Goal: Navigation & Orientation: Find specific page/section

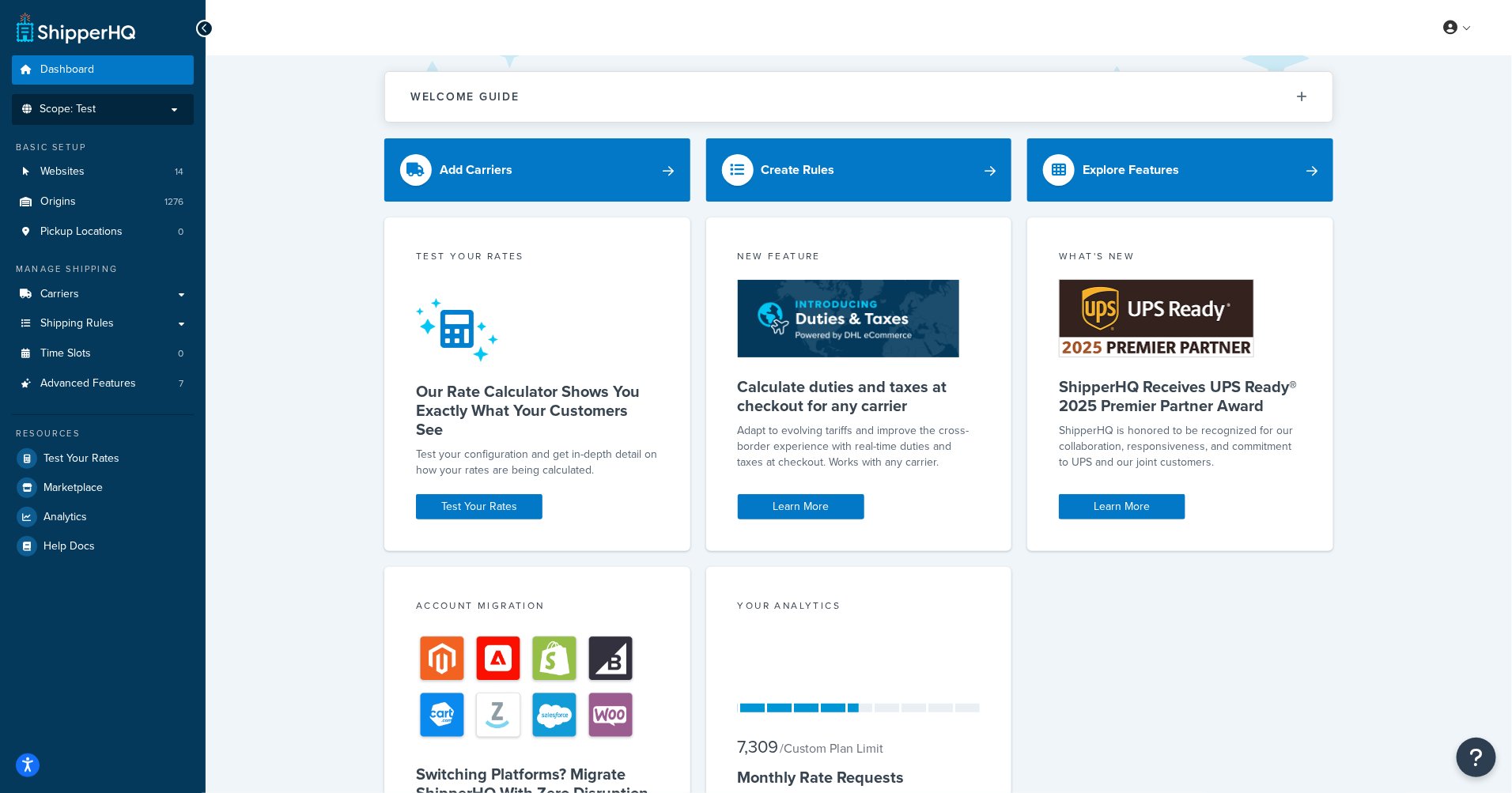
click at [131, 111] on p "Scope: Test" at bounding box center [103, 109] width 167 height 14
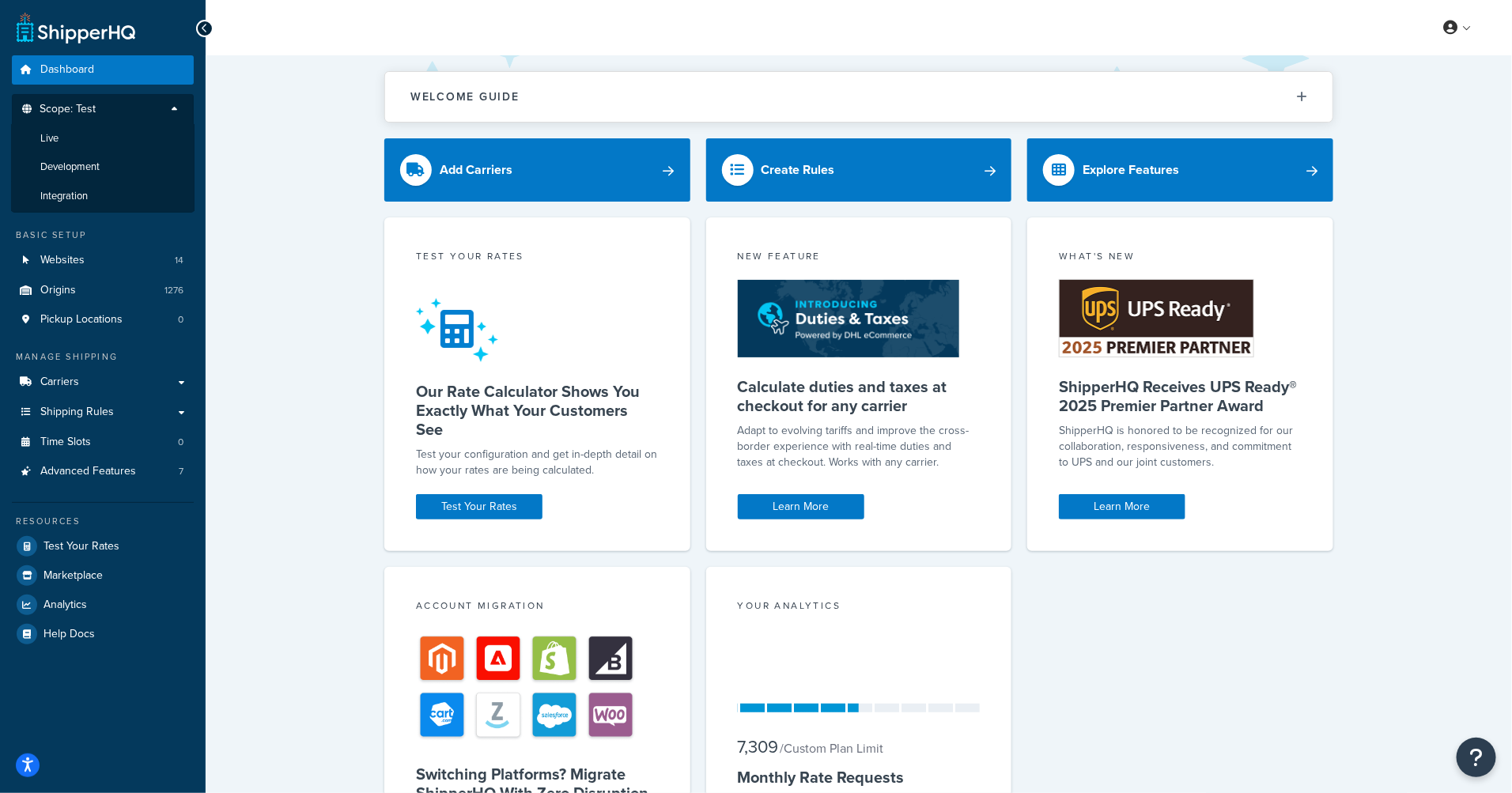
click at [264, 148] on div "Welcome Guide ShipperHQ: An Overview Carrier Setup Shipping Rules Overview Comm…" at bounding box center [858, 516] width 1307 height 923
click at [120, 141] on li "Live" at bounding box center [103, 139] width 184 height 29
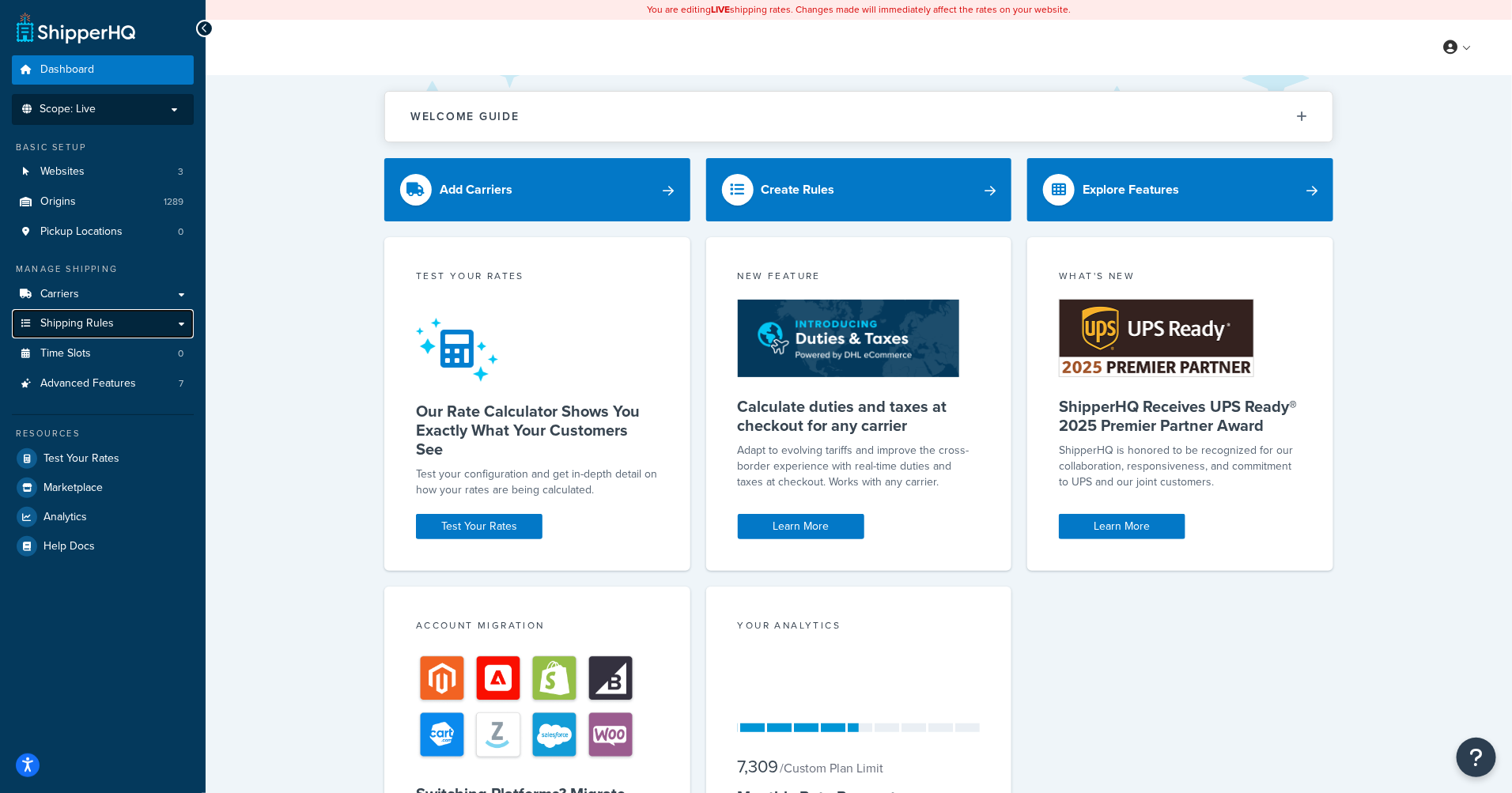
click at [153, 323] on link "Shipping Rules" at bounding box center [103, 323] width 182 height 29
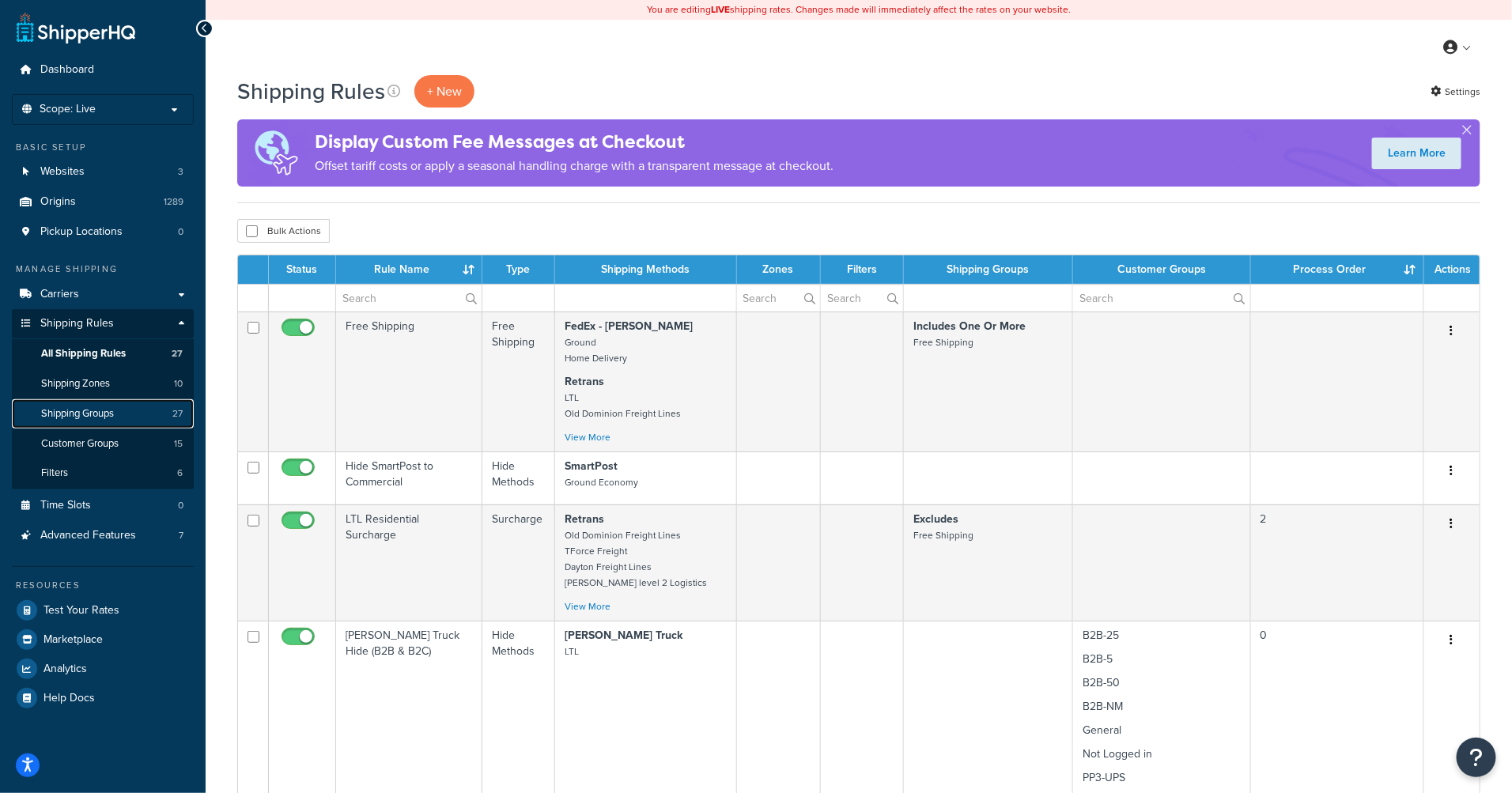
click at [96, 410] on span "Shipping Groups" at bounding box center [77, 413] width 73 height 14
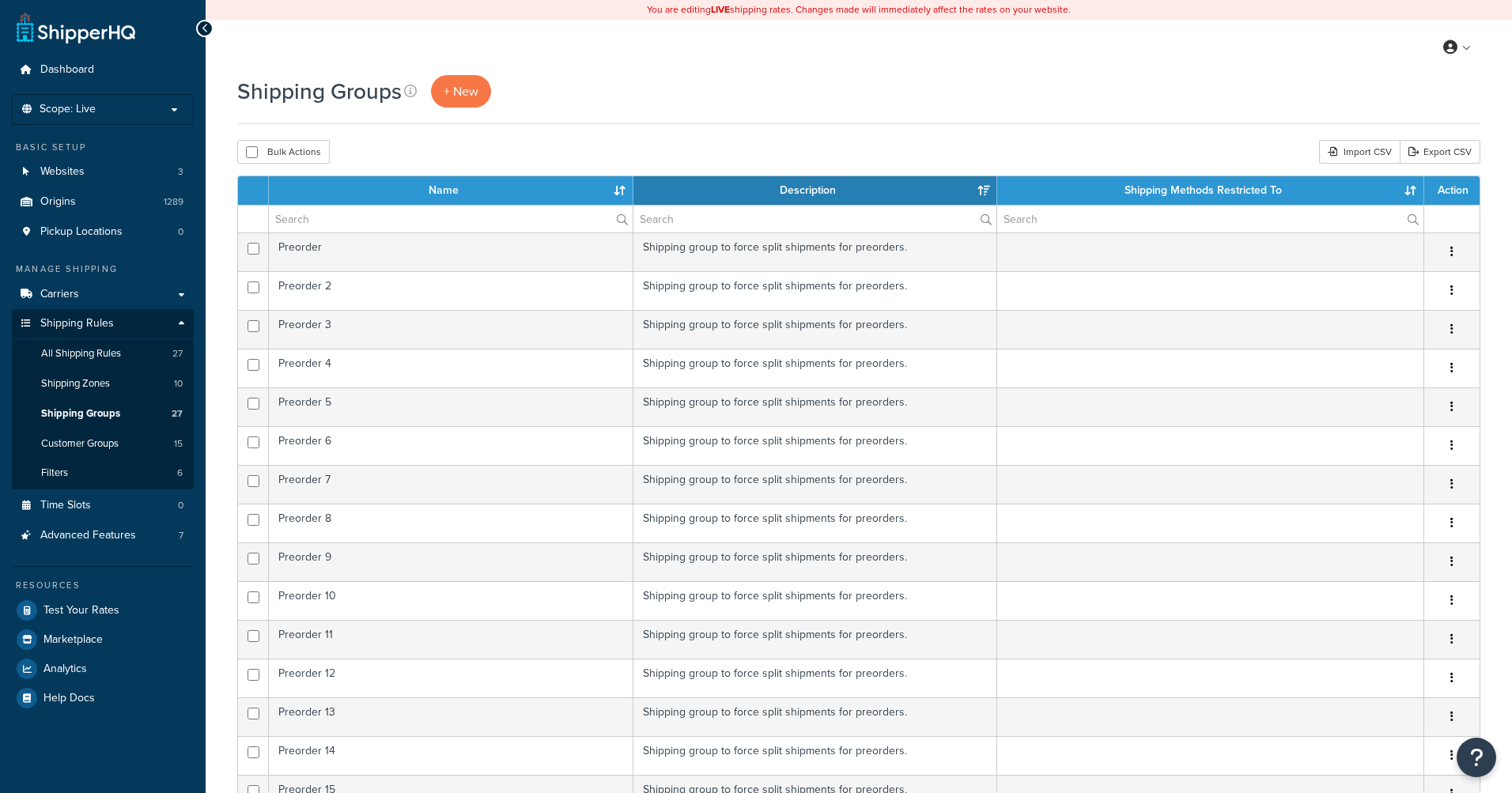
select select "15"
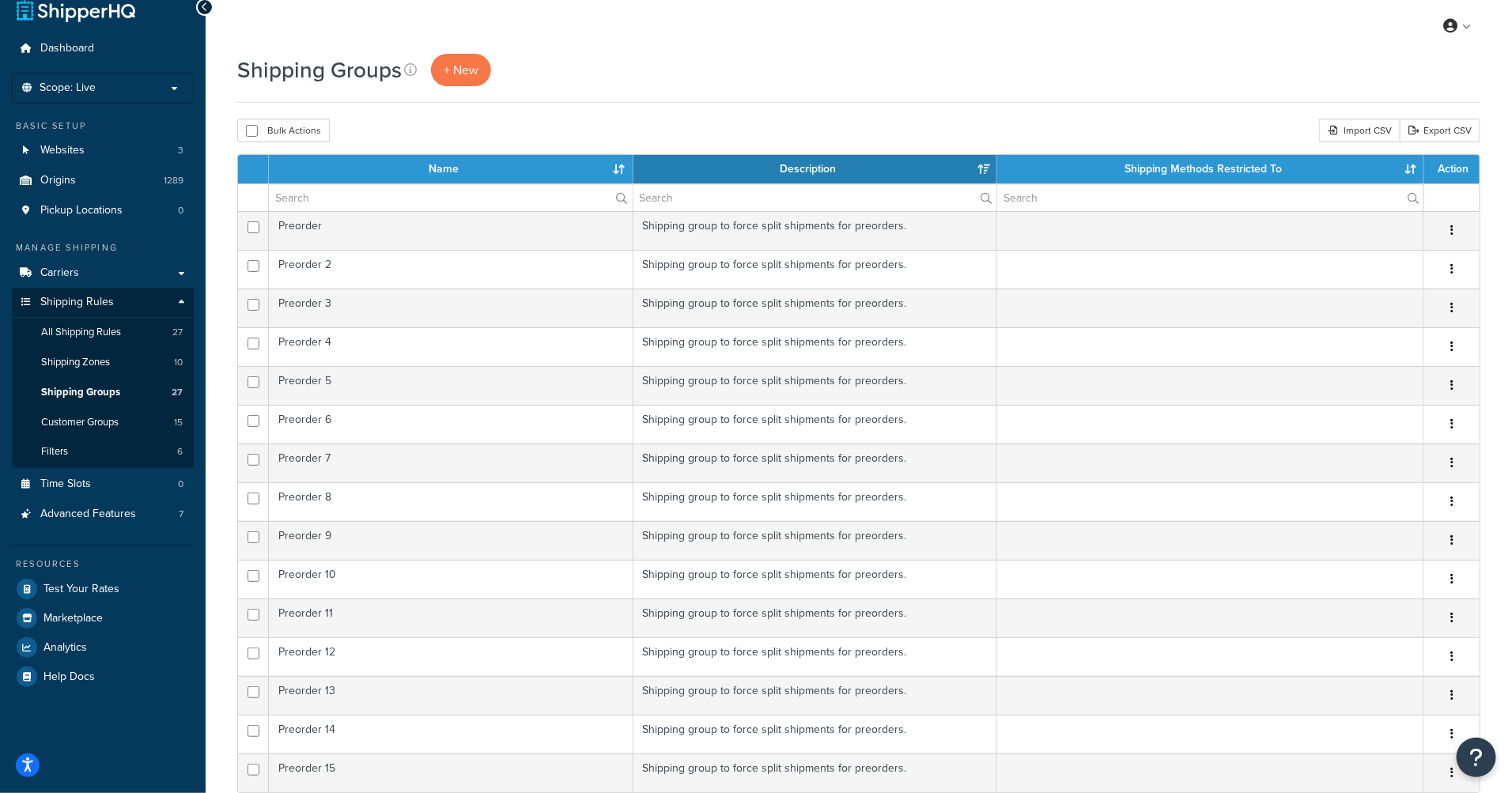
scroll to position [498, 0]
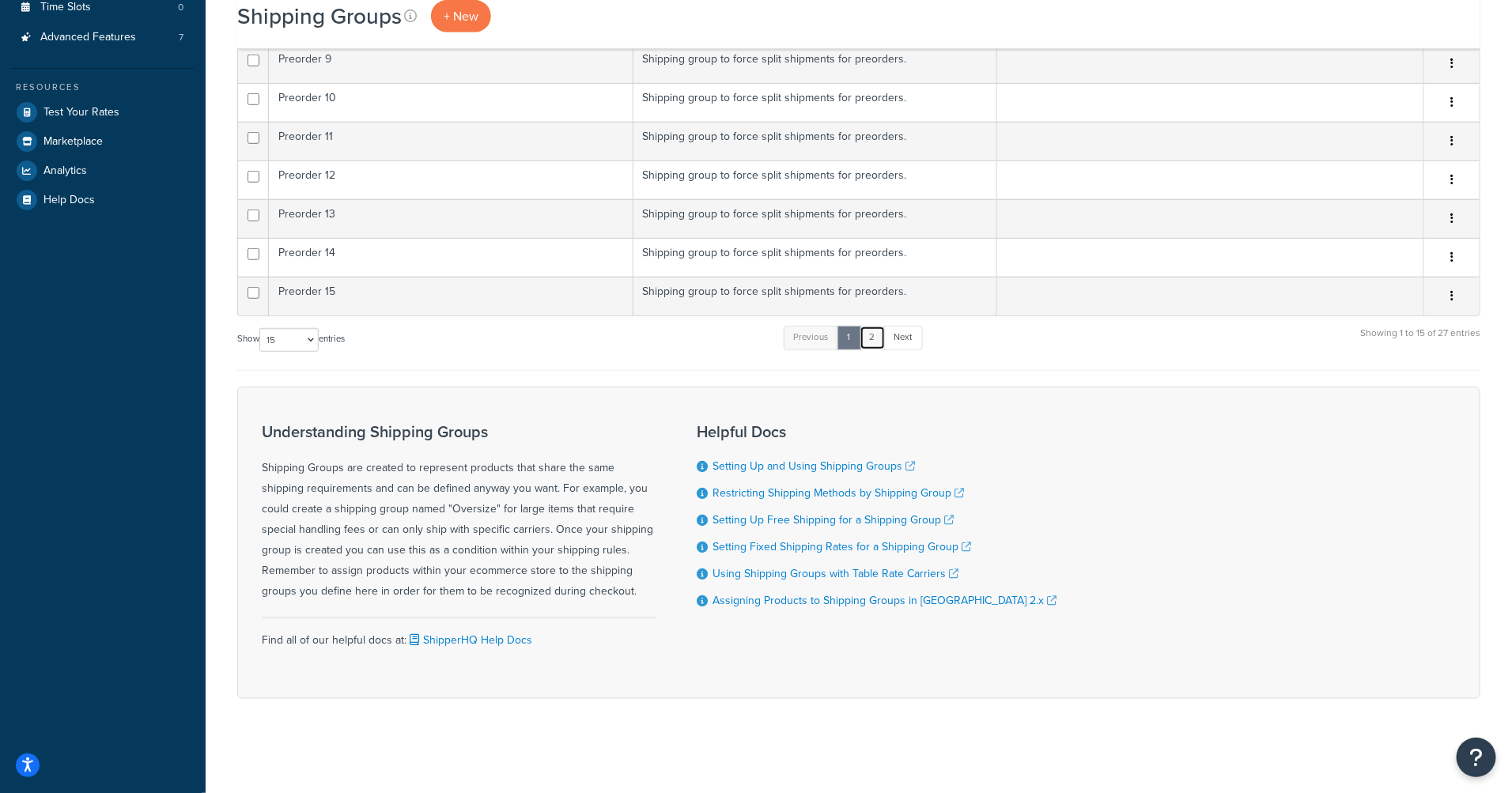
click at [873, 343] on link "2" at bounding box center [873, 338] width 26 height 23
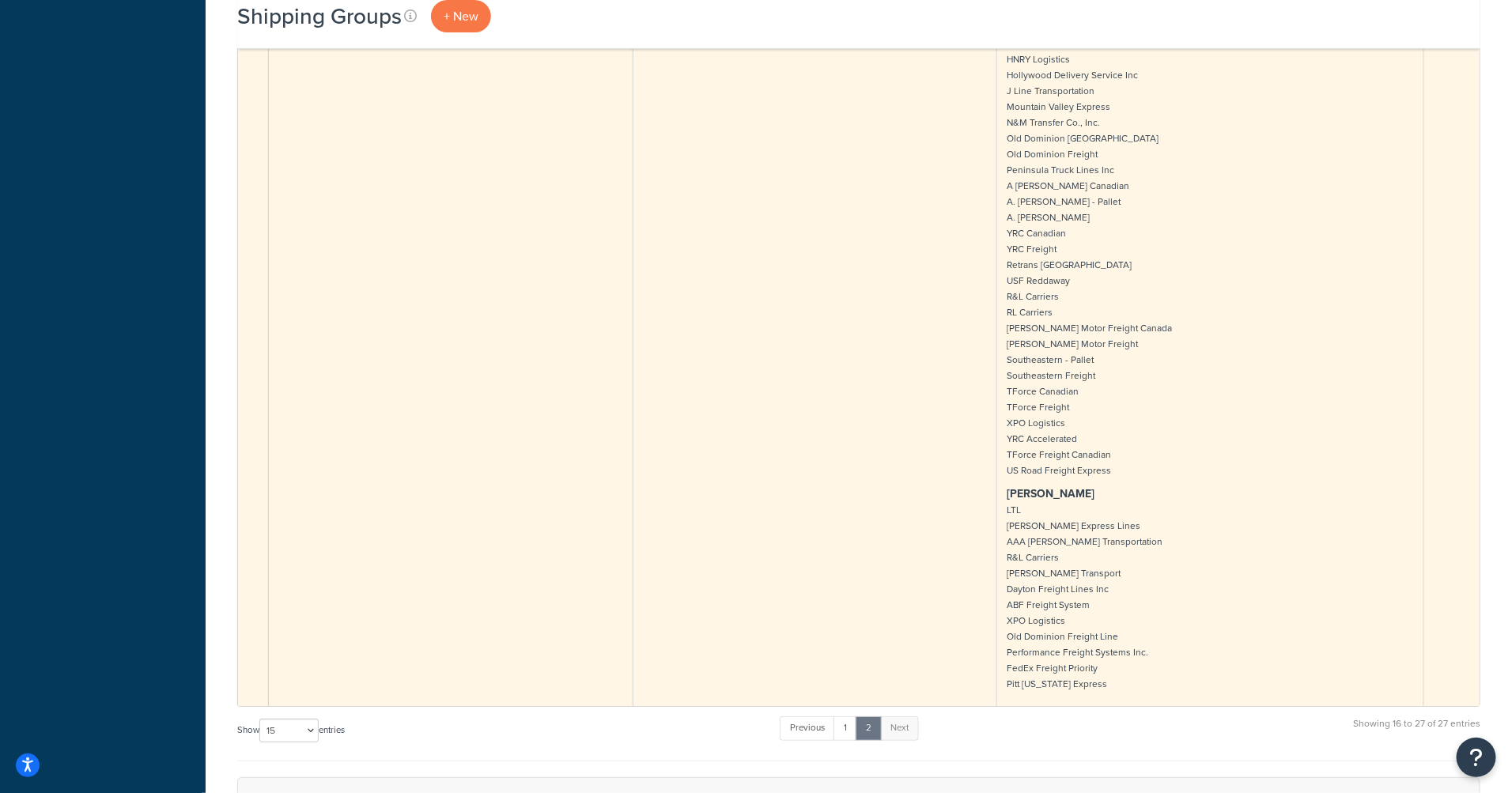
scroll to position [6502, 0]
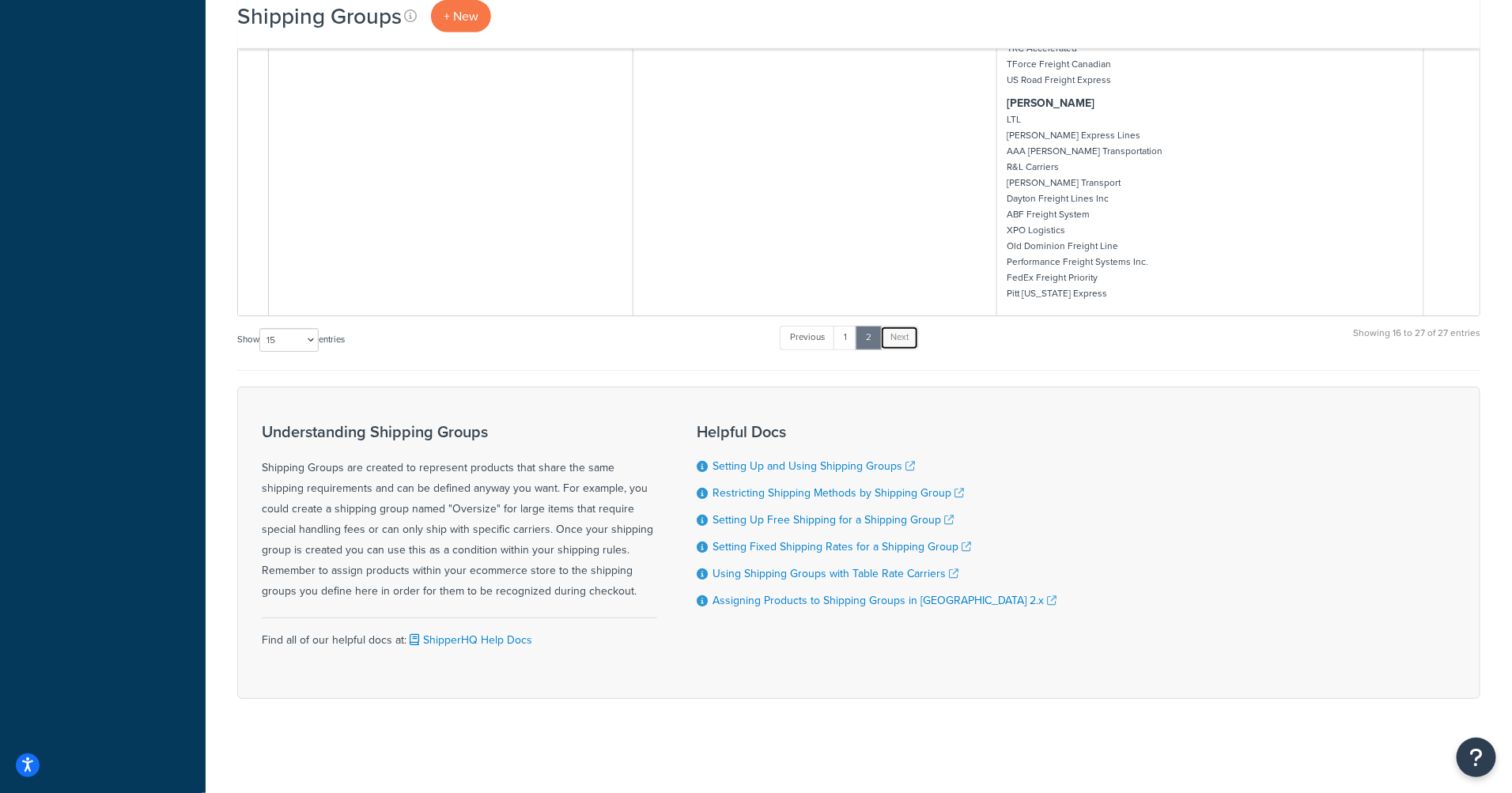
click at [907, 339] on link "Next" at bounding box center [899, 338] width 39 height 23
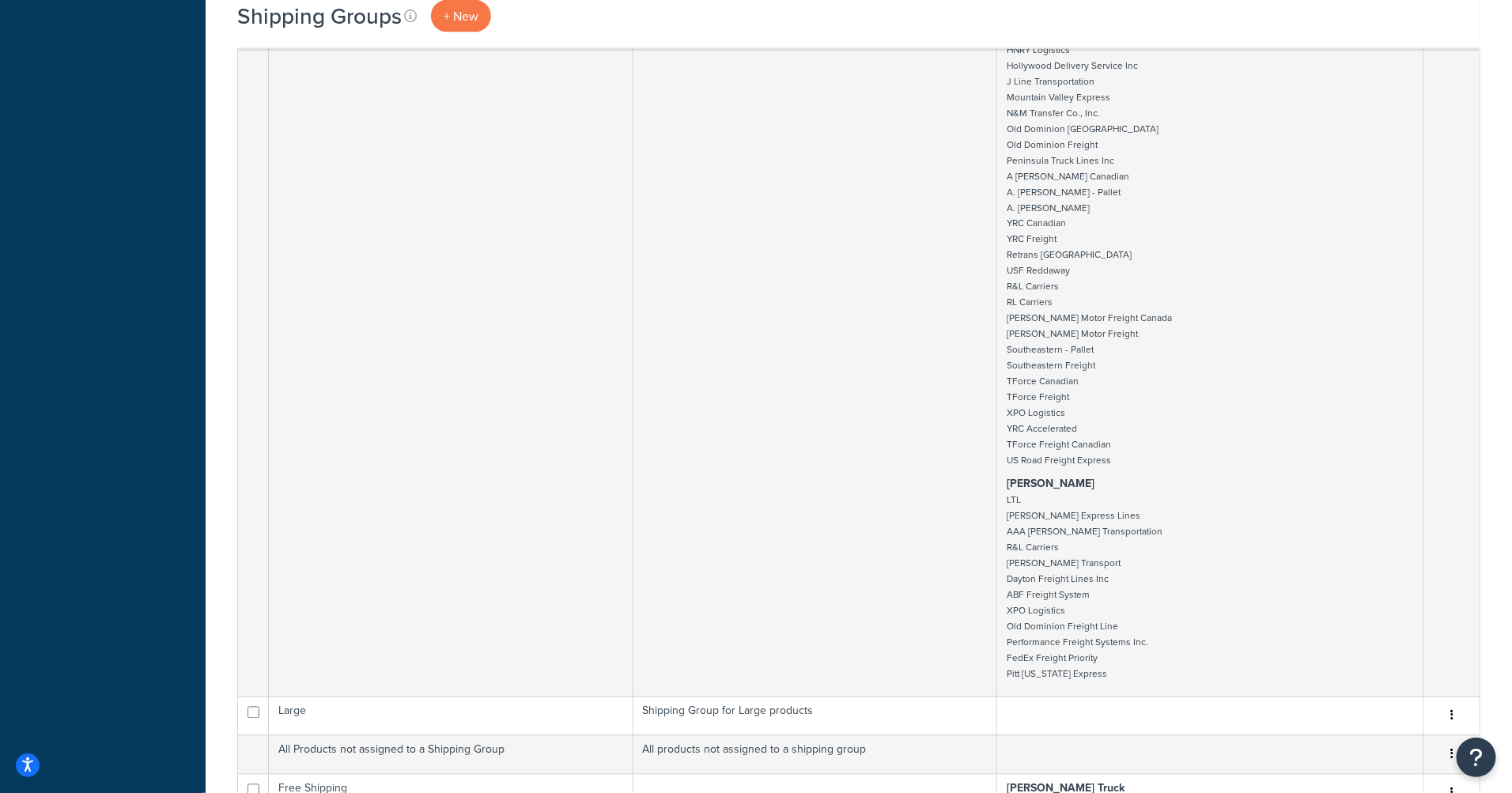
scroll to position [0, 0]
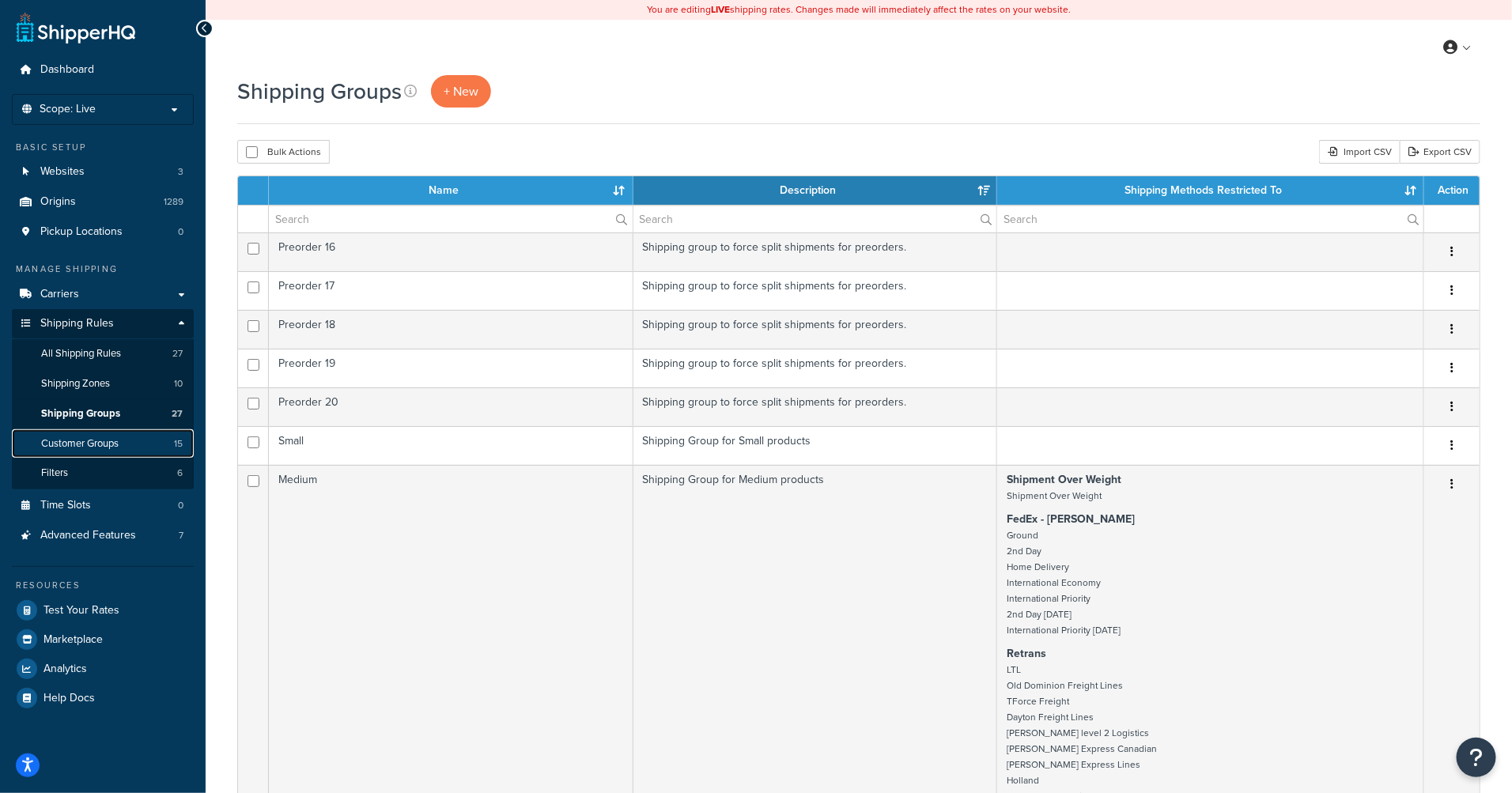
click at [83, 454] on link "Customer Groups 15" at bounding box center [103, 444] width 182 height 29
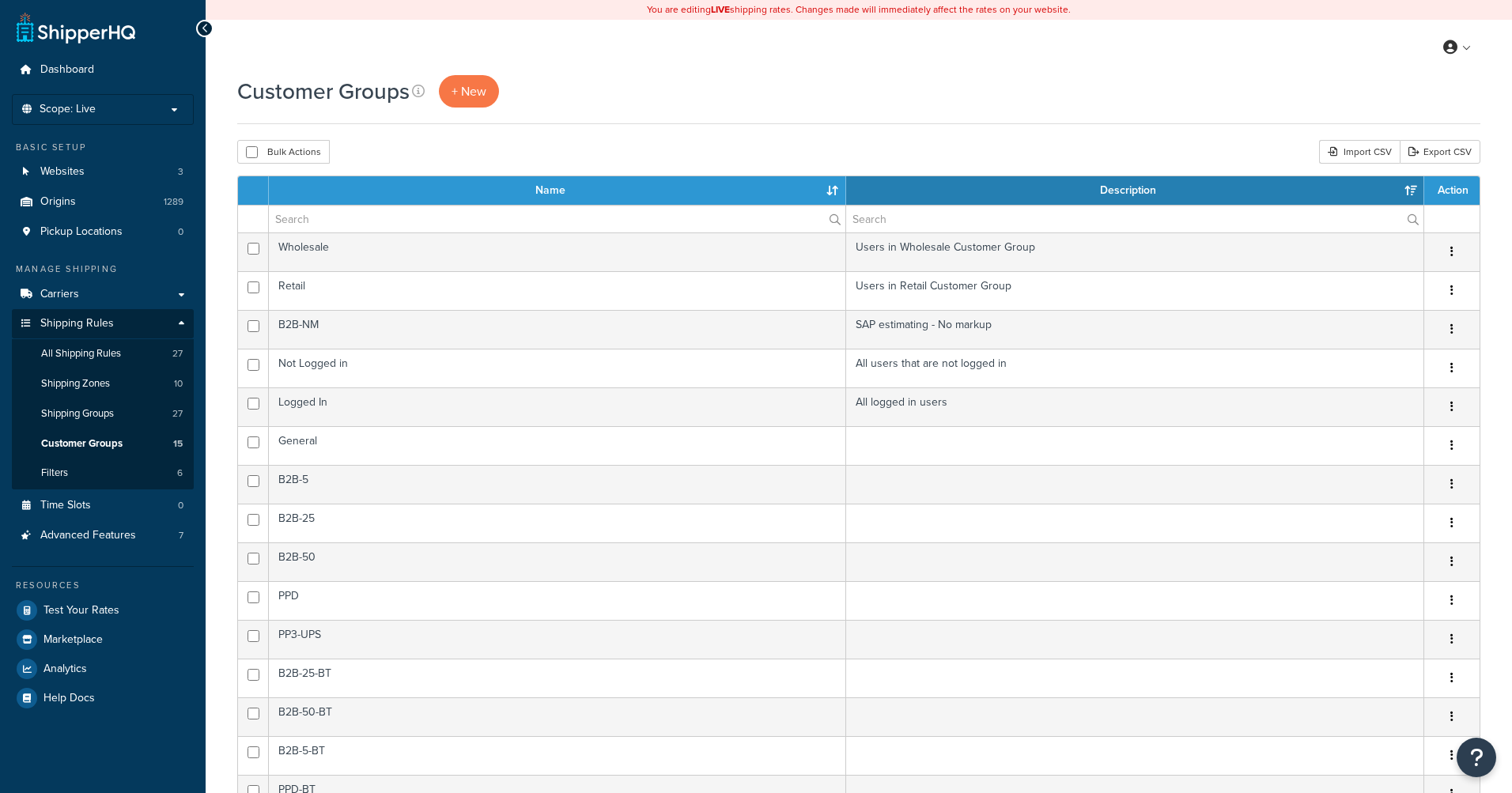
select select "15"
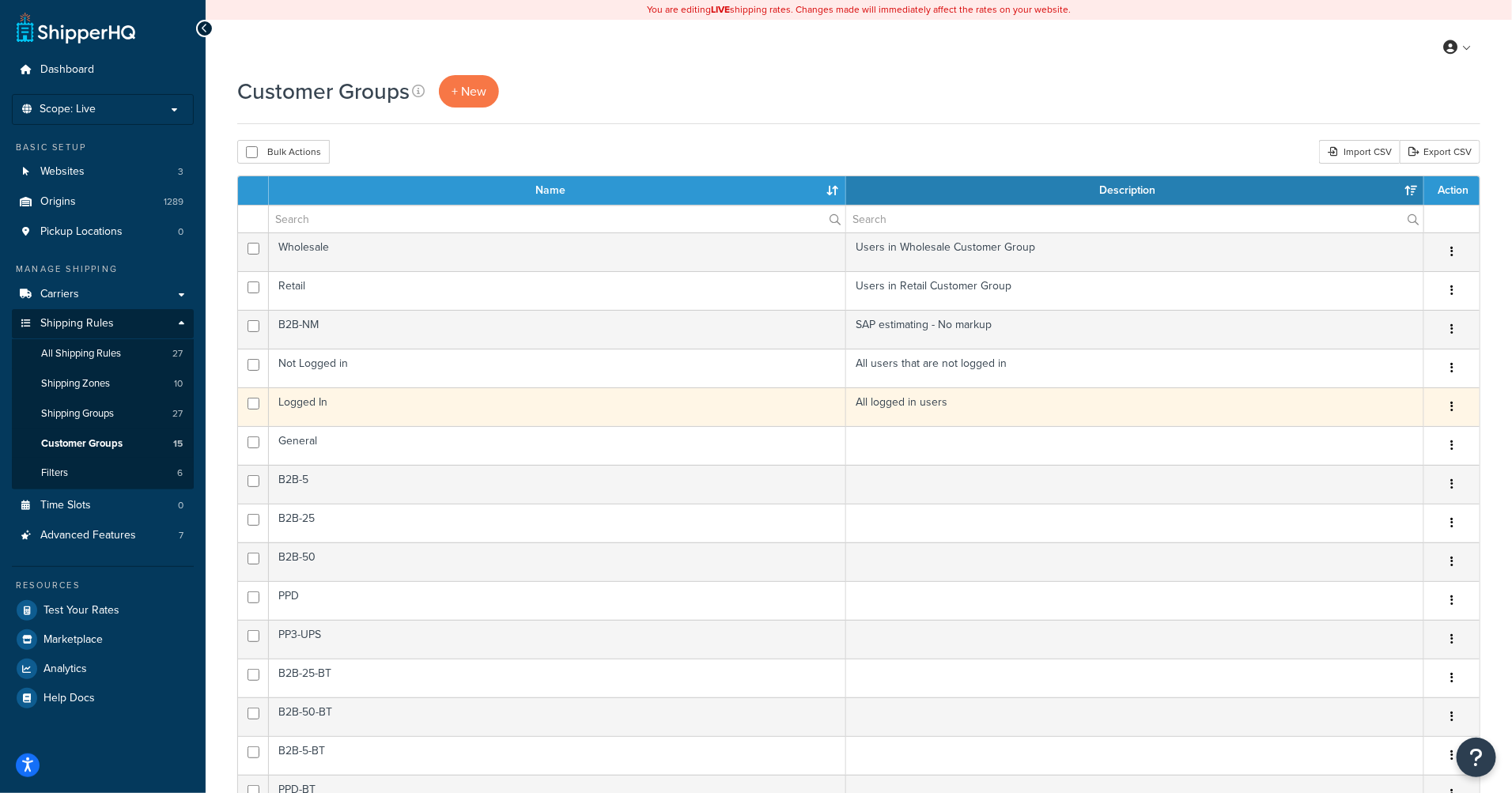
scroll to position [133, 0]
